Goal: Information Seeking & Learning: Check status

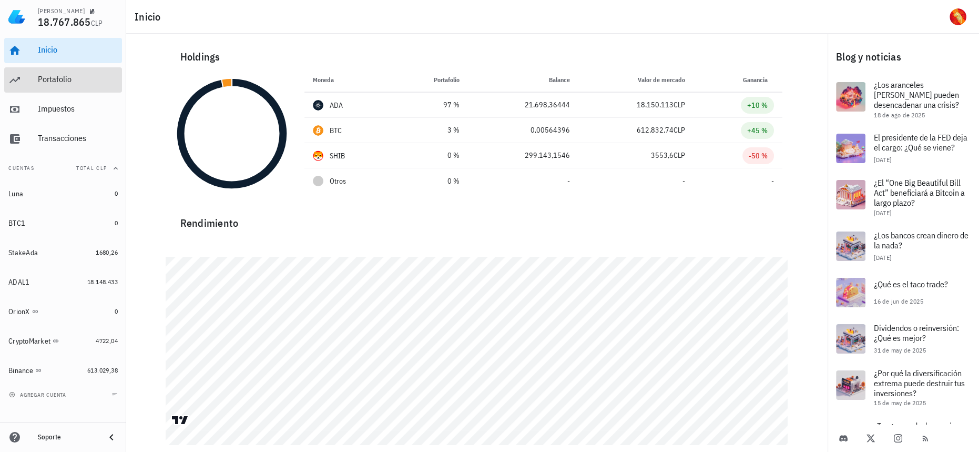
click at [74, 84] on div "Portafolio" at bounding box center [78, 80] width 80 height 24
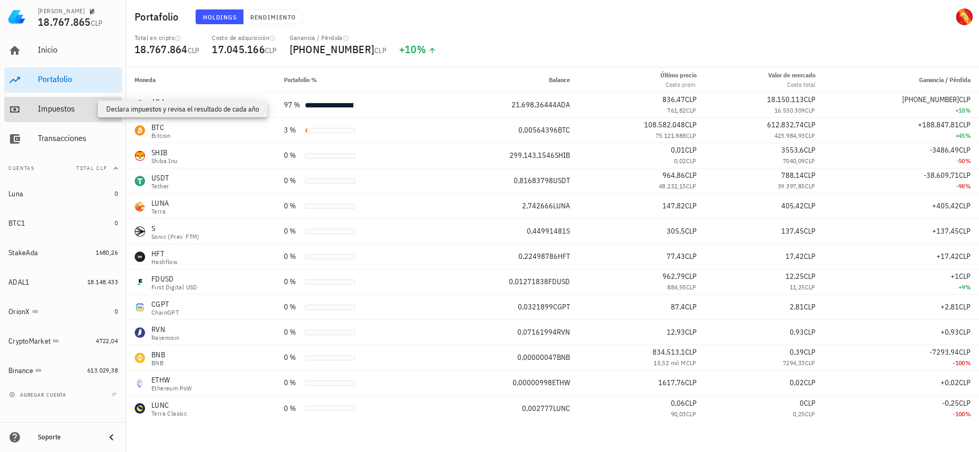
click at [84, 113] on div "Impuestos" at bounding box center [78, 109] width 80 height 10
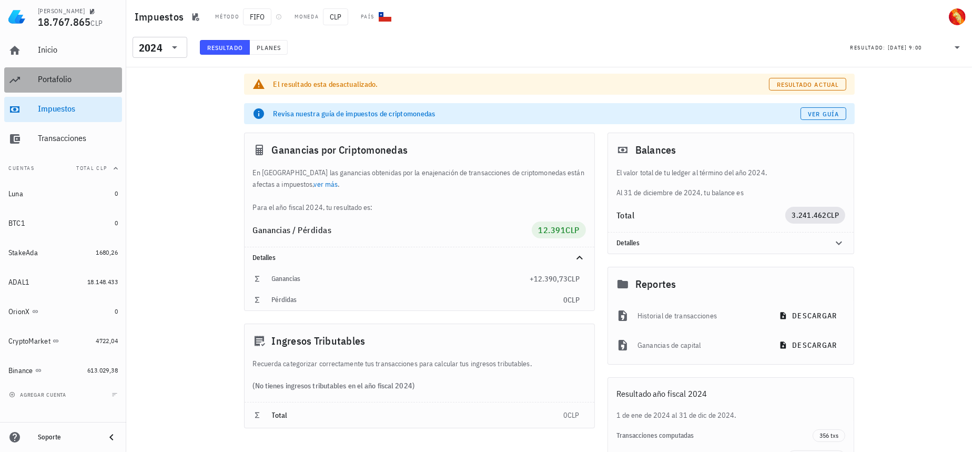
click at [84, 87] on div "Portafolio" at bounding box center [78, 80] width 80 height 24
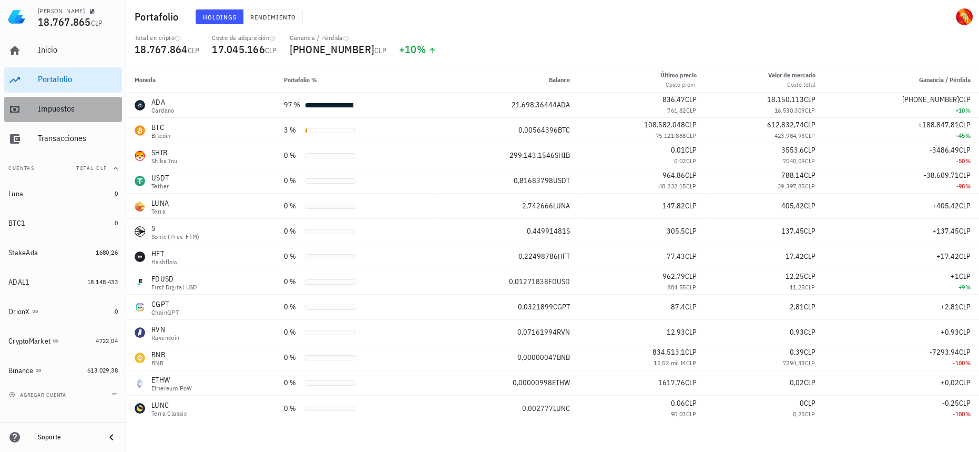
click at [74, 108] on div "Impuestos" at bounding box center [78, 109] width 80 height 10
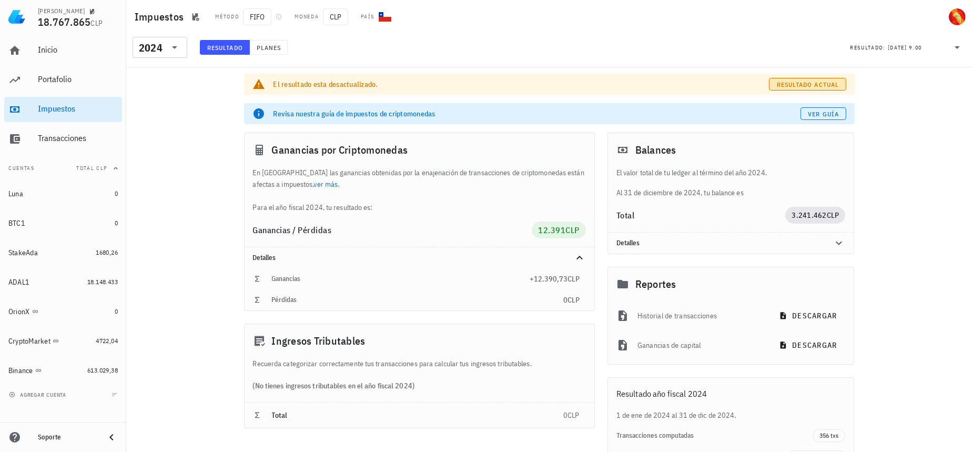
click at [792, 78] on button "Resultado actual" at bounding box center [807, 84] width 77 height 13
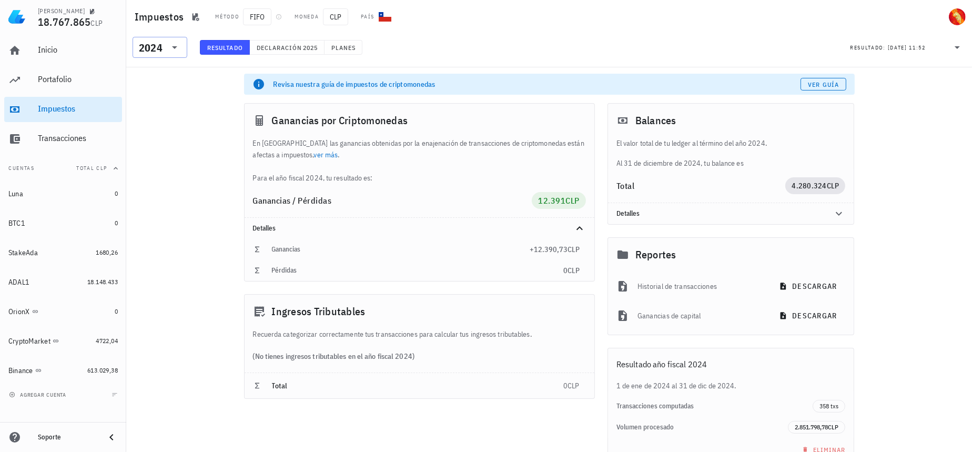
click at [159, 48] on div "2024" at bounding box center [151, 48] width 24 height 11
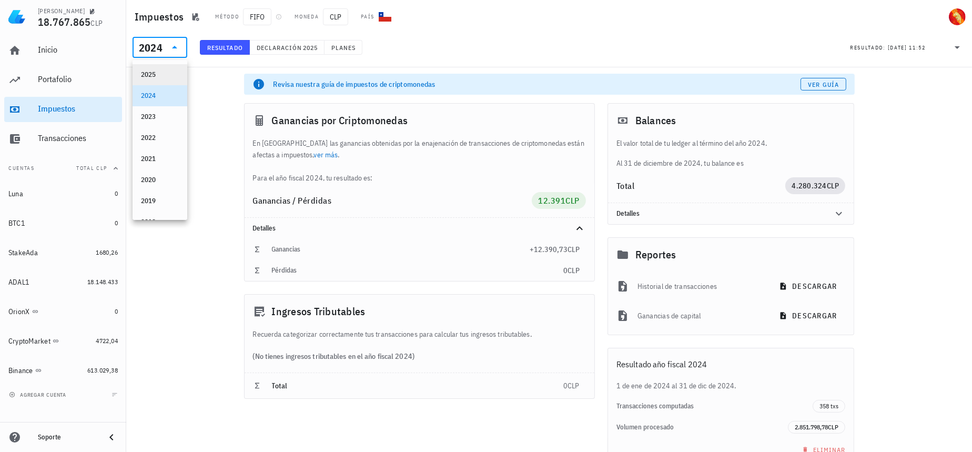
click at [154, 75] on div "2025" at bounding box center [160, 74] width 38 height 8
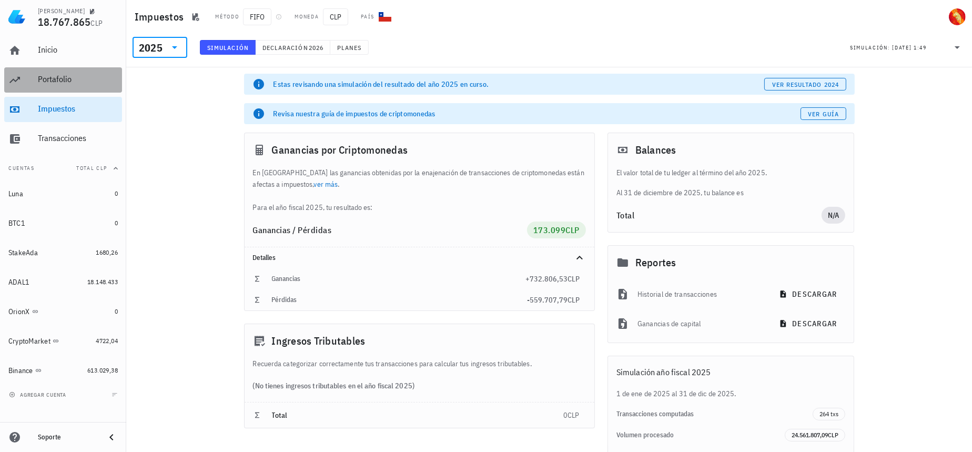
click at [50, 80] on div "Portafolio" at bounding box center [78, 79] width 80 height 10
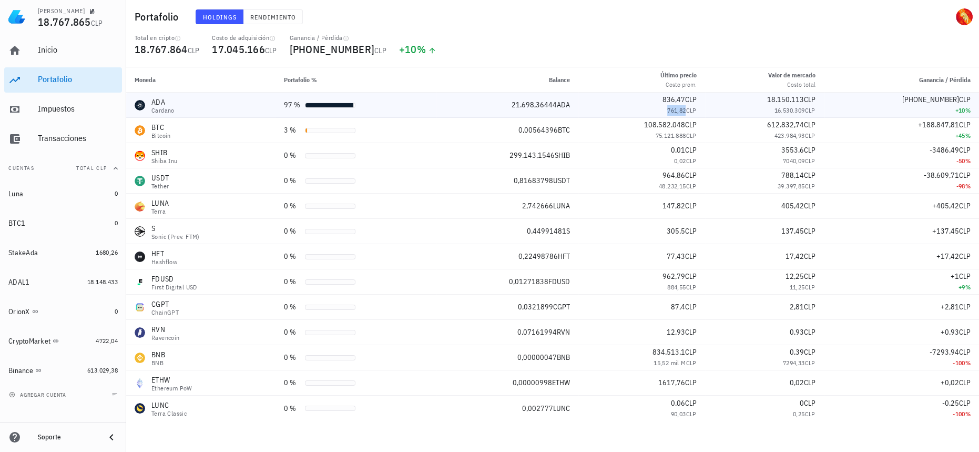
drag, startPoint x: 669, startPoint y: 110, endPoint x: 689, endPoint y: 113, distance: 20.1
click at [689, 113] on div "761,82 CLP" at bounding box center [642, 110] width 110 height 11
